Goal: Task Accomplishment & Management: Manage account settings

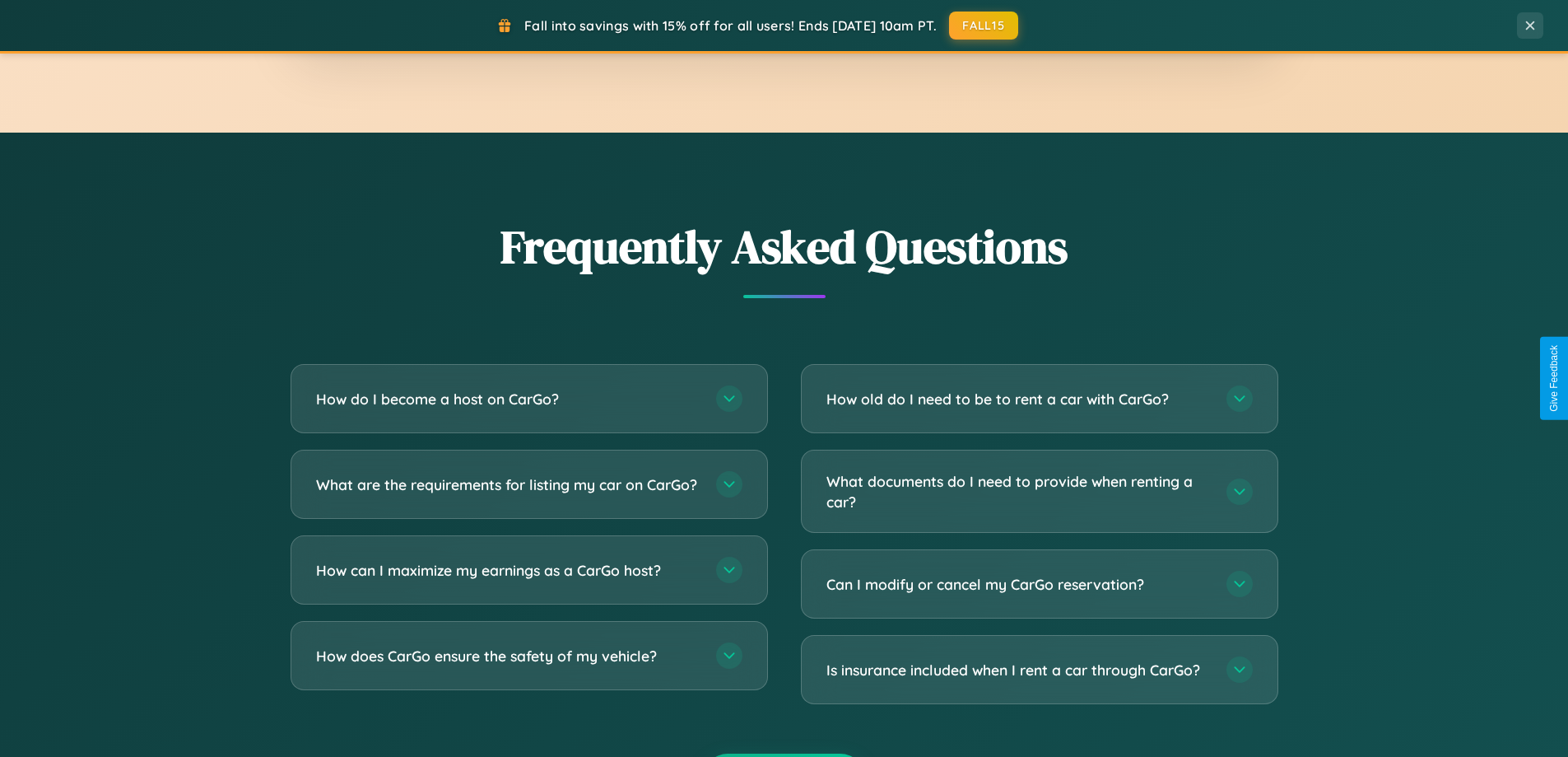
scroll to position [3170, 0]
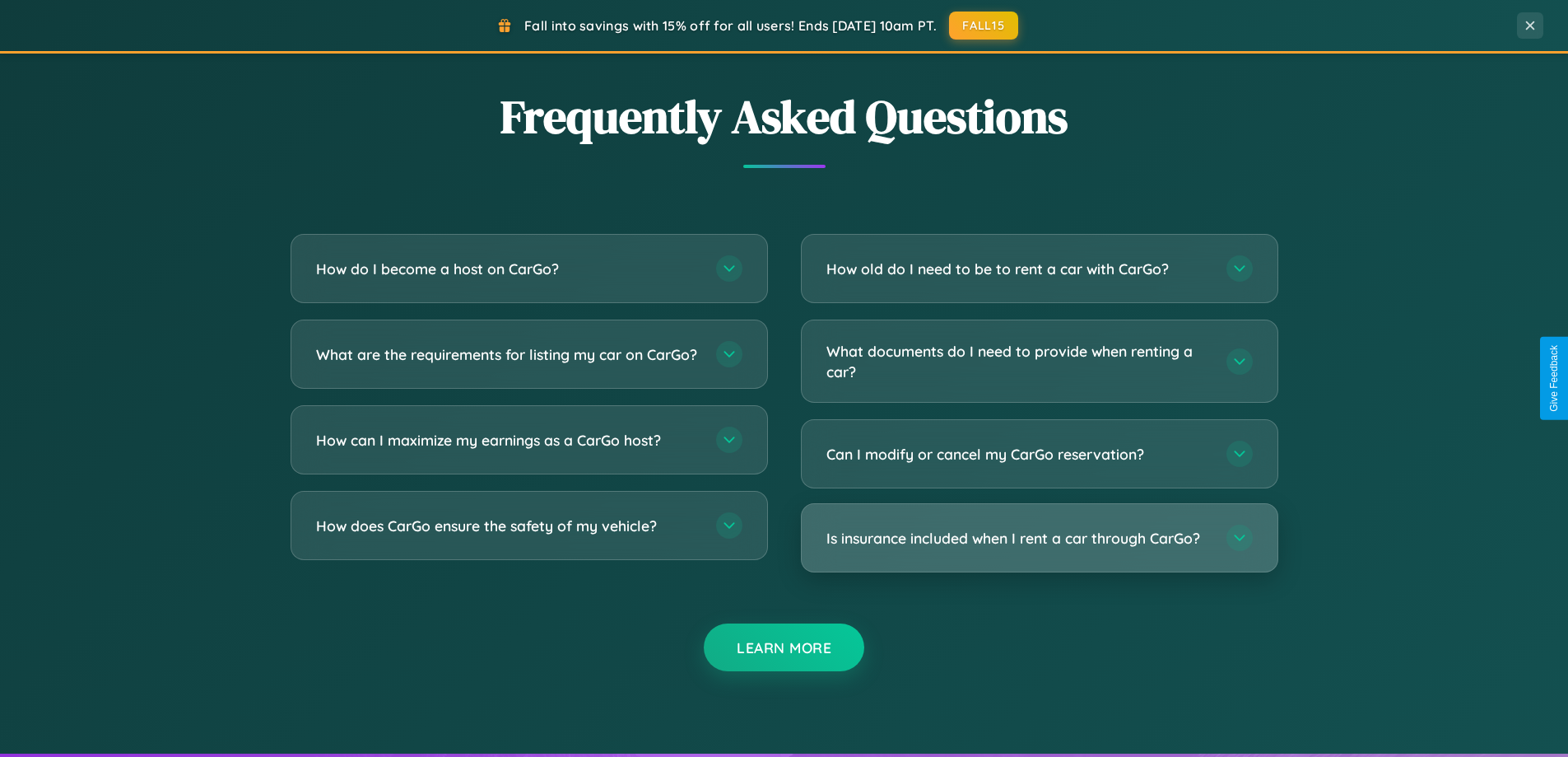
click at [1039, 537] on h3 "Is insurance included when I rent a car through CarGo?" at bounding box center [1019, 538] width 384 height 21
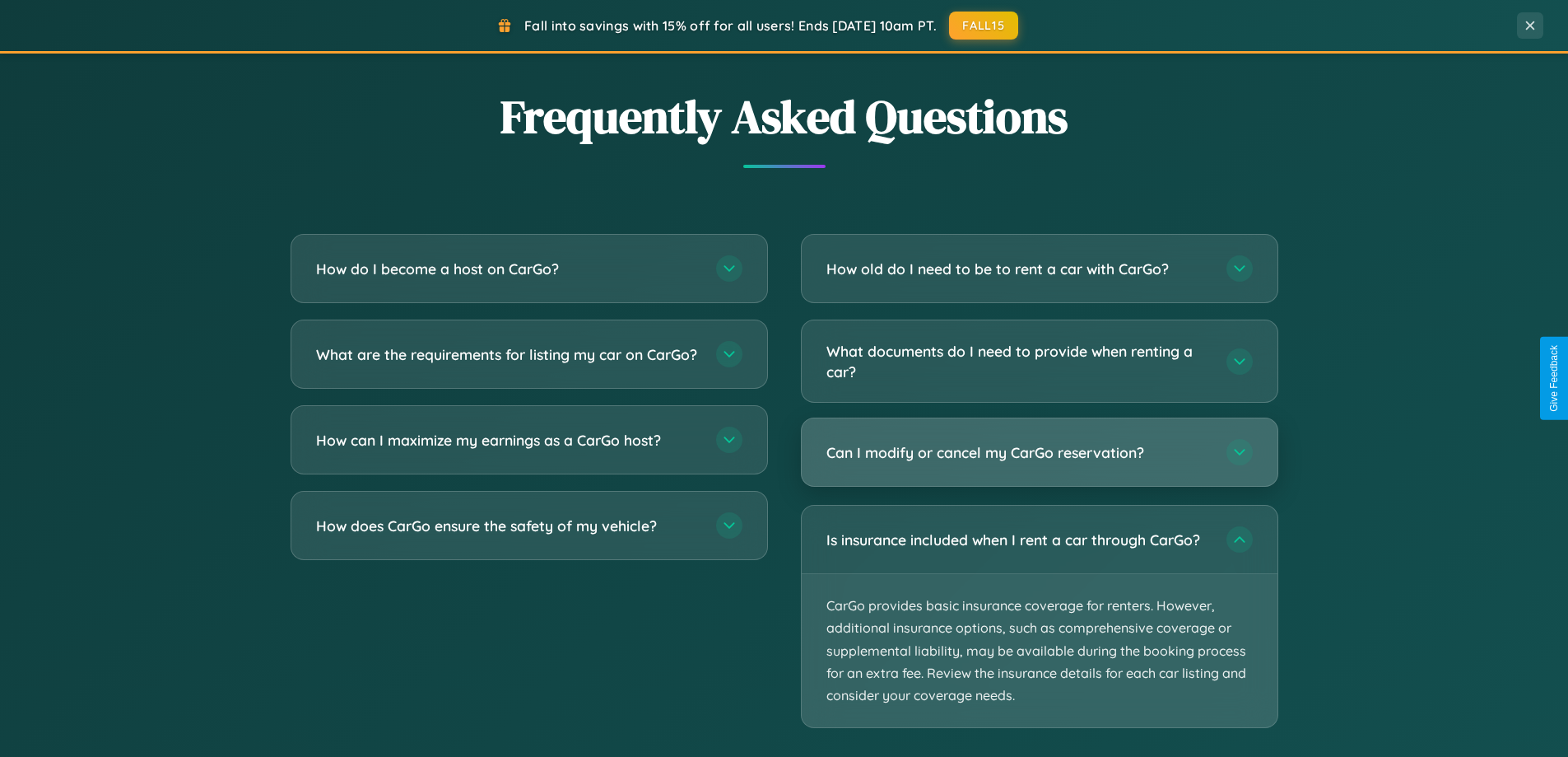
click at [1039, 452] on h3 "Can I modify or cancel my CarGo reservation?" at bounding box center [1019, 452] width 384 height 21
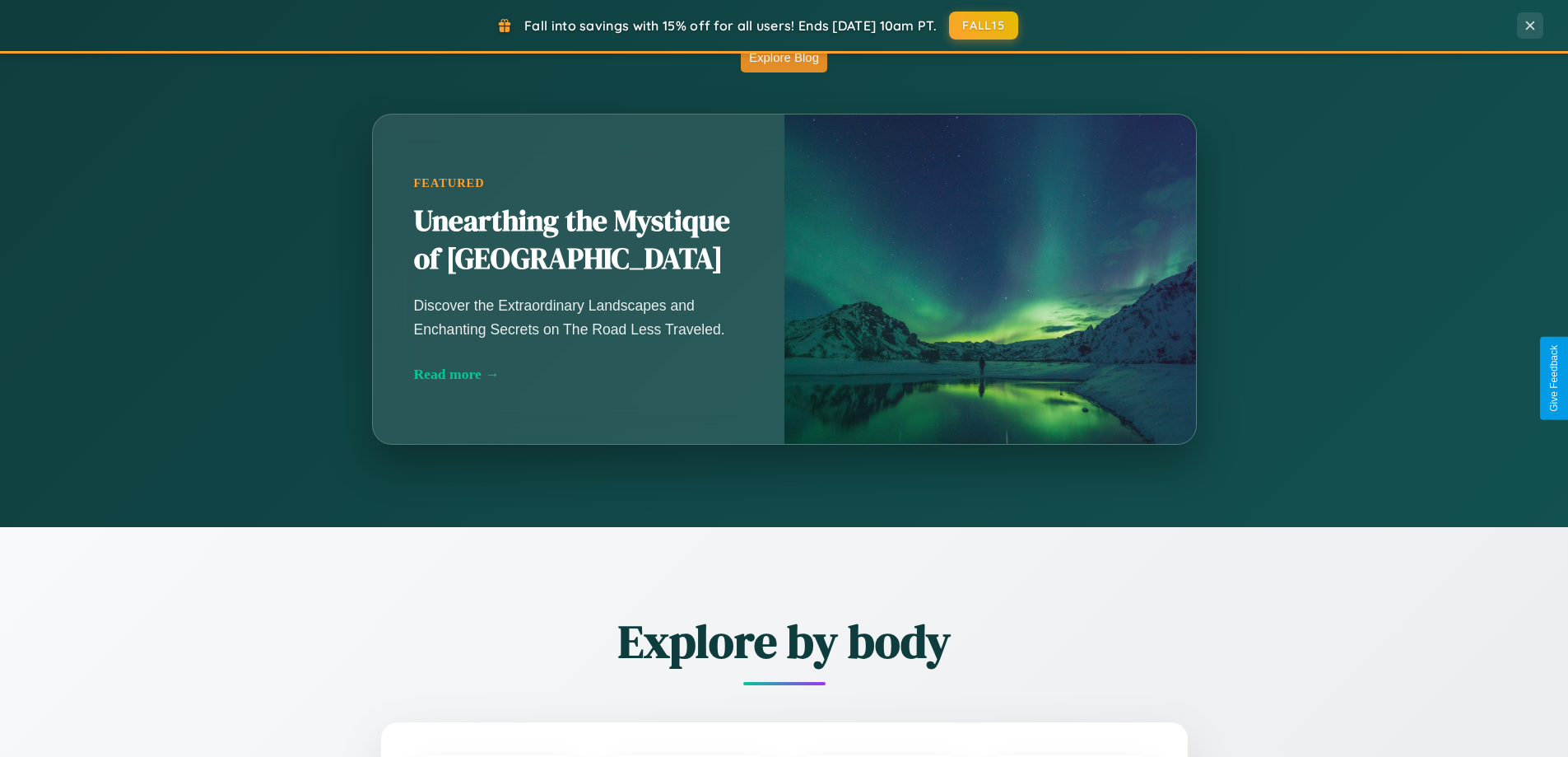
scroll to position [0, 0]
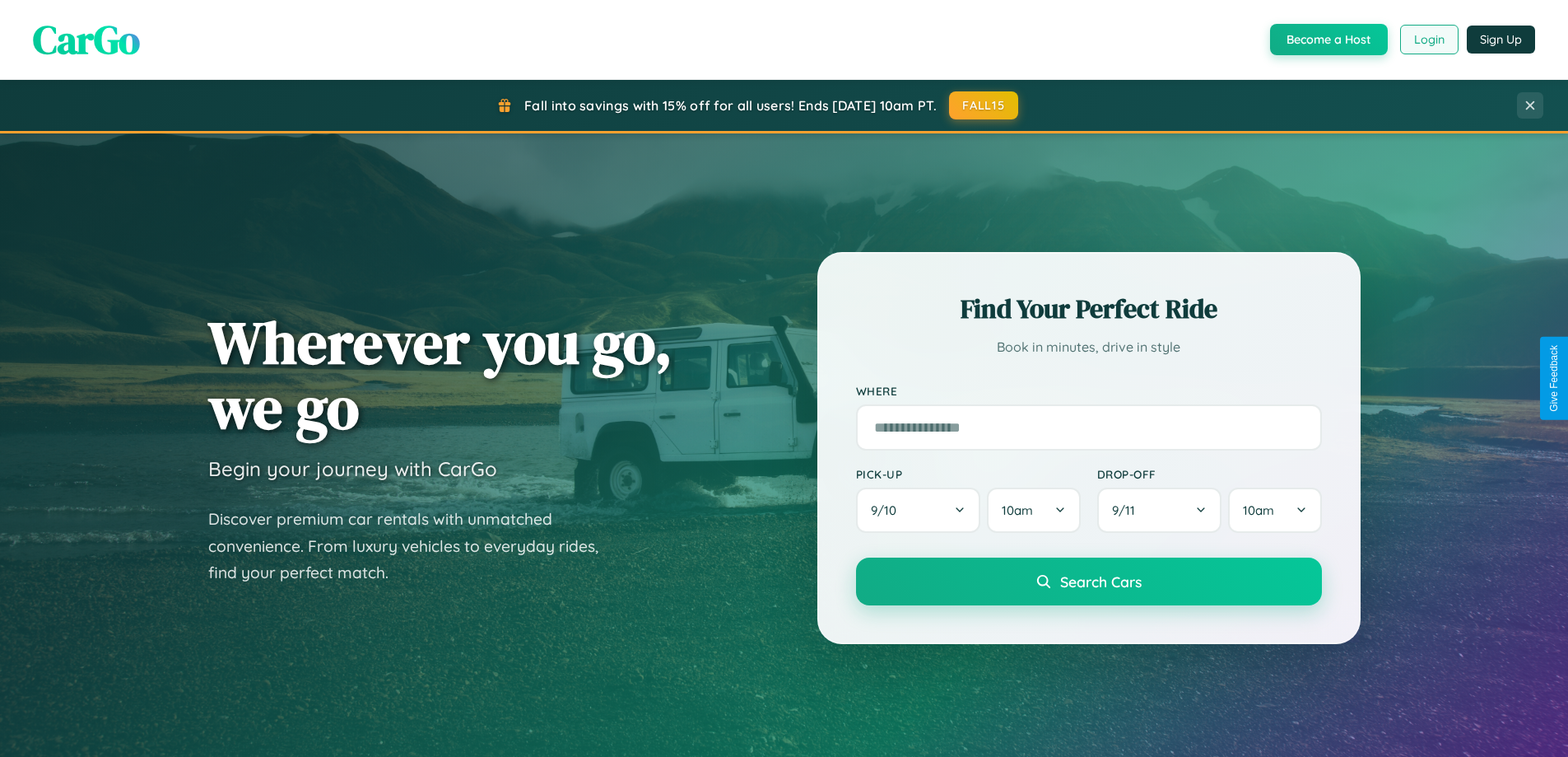
click at [1428, 40] on button "Login" at bounding box center [1430, 39] width 59 height 29
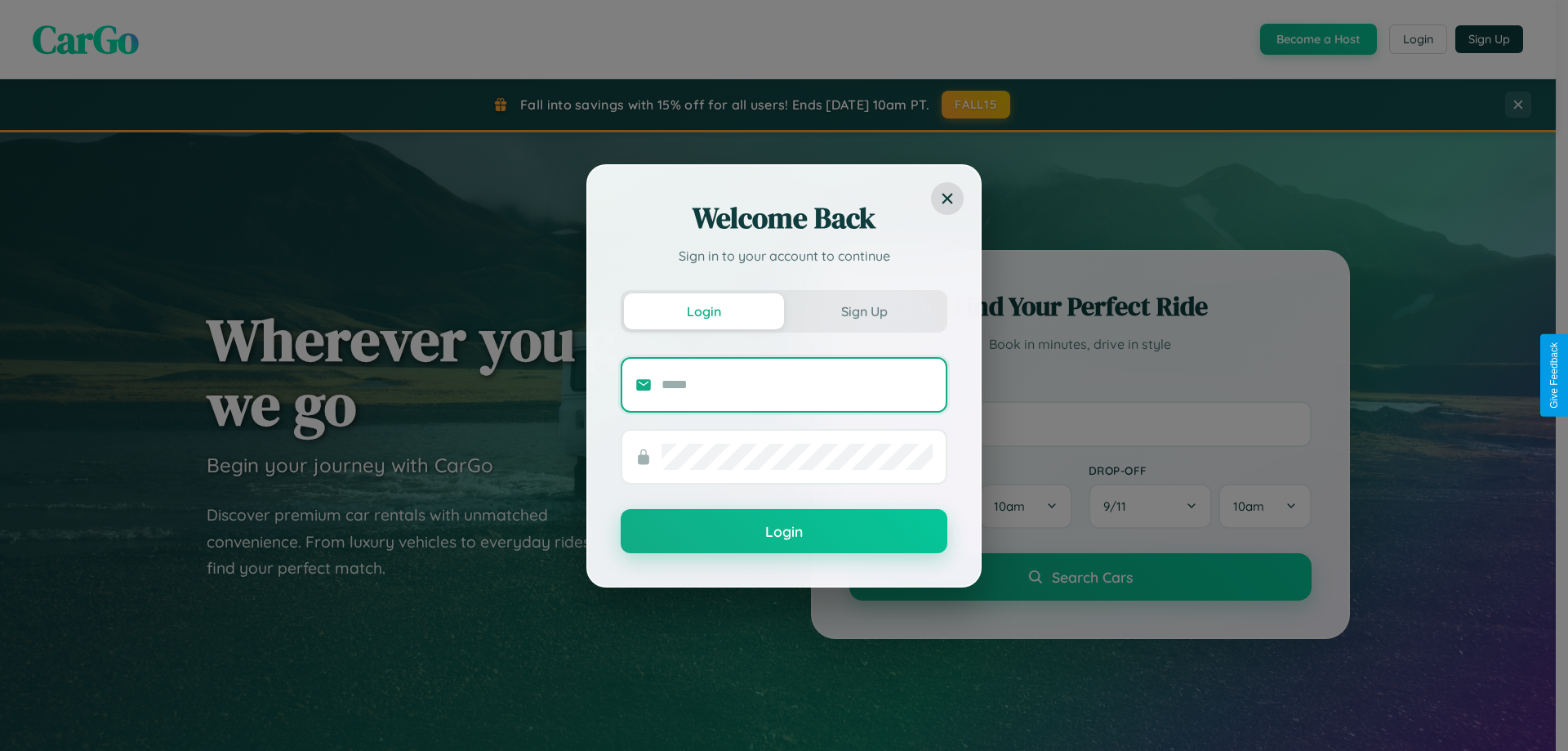
click at [798, 384] on input "text" at bounding box center [797, 385] width 271 height 26
type input "**********"
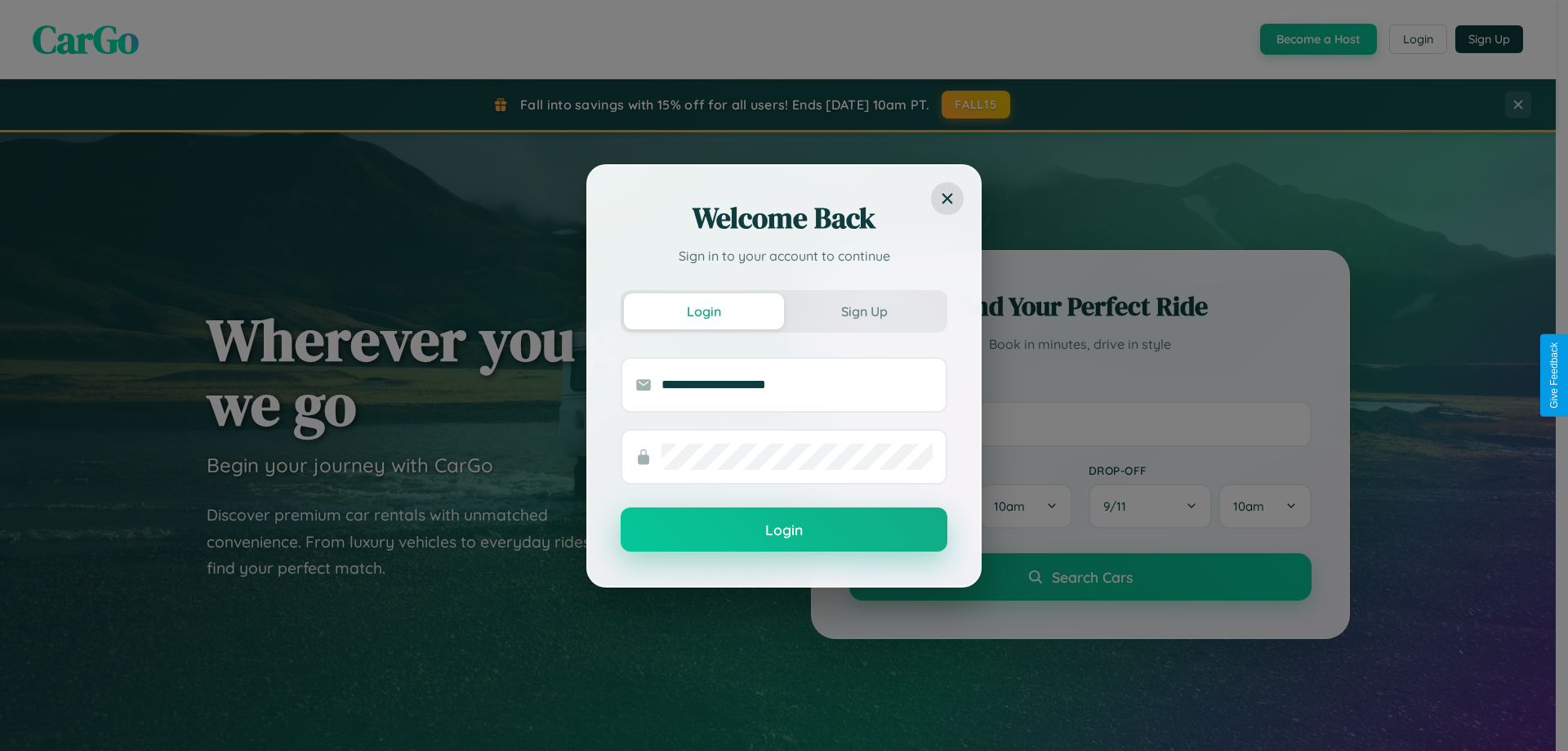
click at [784, 530] on button "Login" at bounding box center [784, 529] width 327 height 44
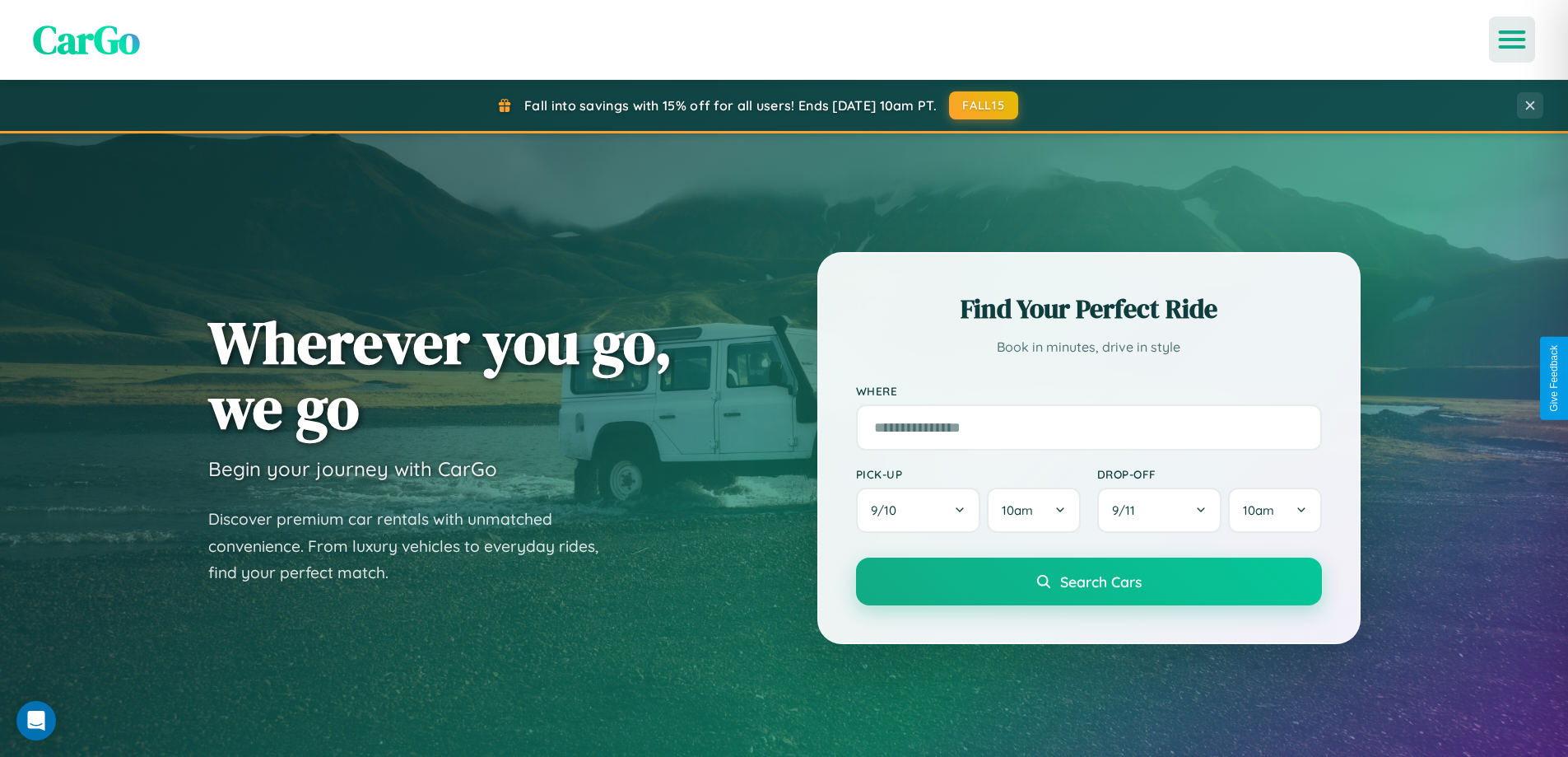
click at [1512, 40] on icon "Open menu" at bounding box center [1512, 40] width 24 height 15
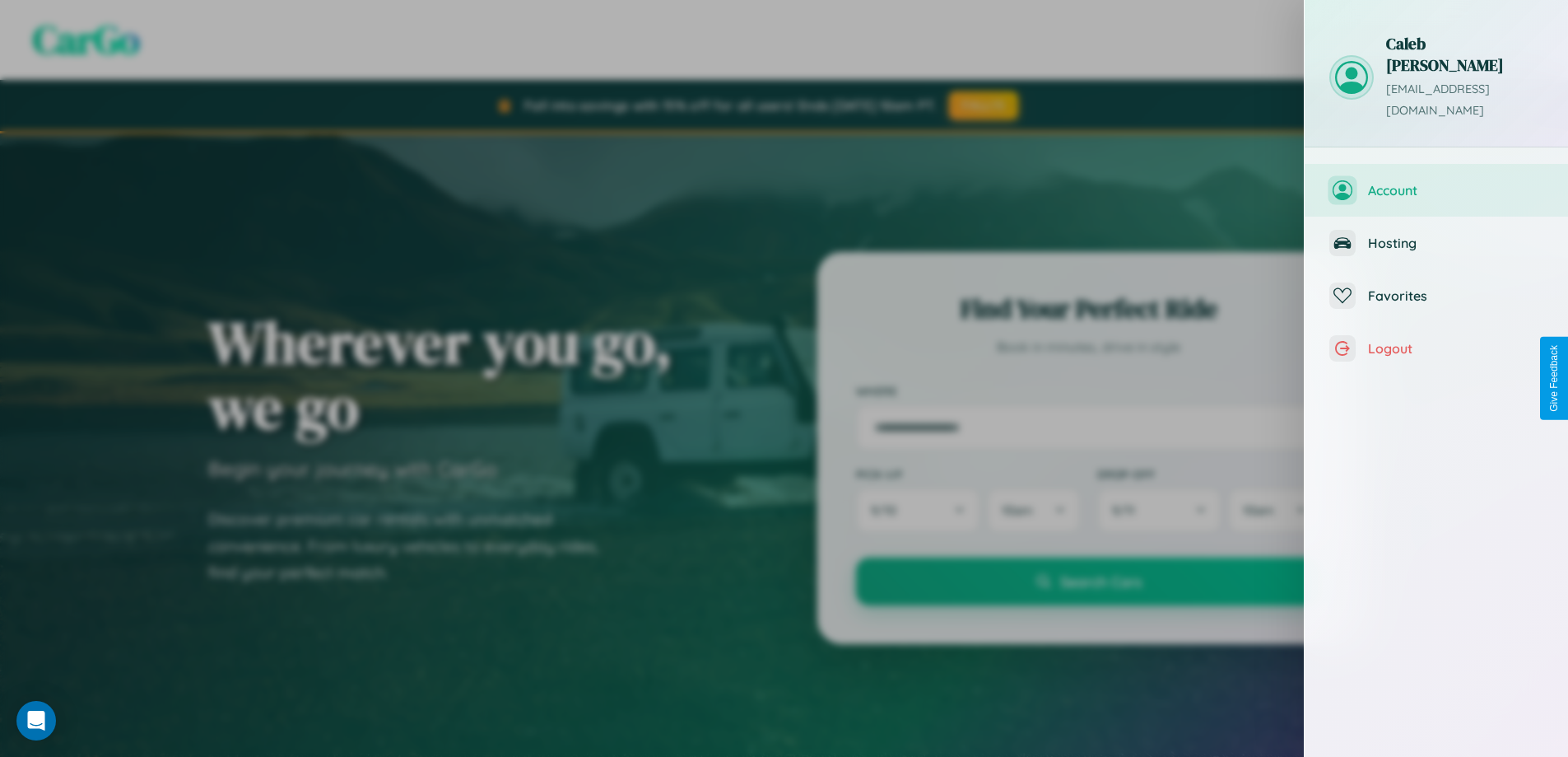
click at [1437, 182] on span "Account" at bounding box center [1455, 189] width 175 height 16
